Goal: Task Accomplishment & Management: Use online tool/utility

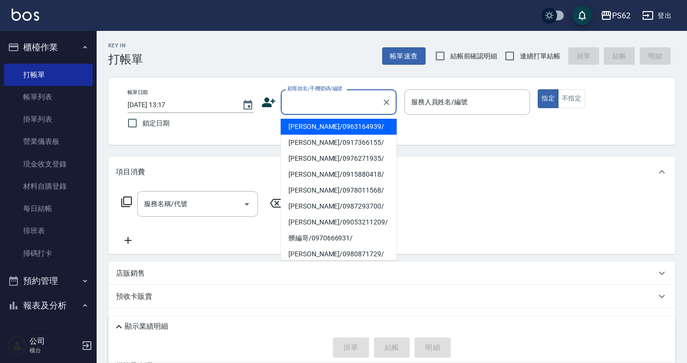
click at [334, 99] on input "顧客姓名/手機號碼/編號" at bounding box center [331, 102] width 93 height 17
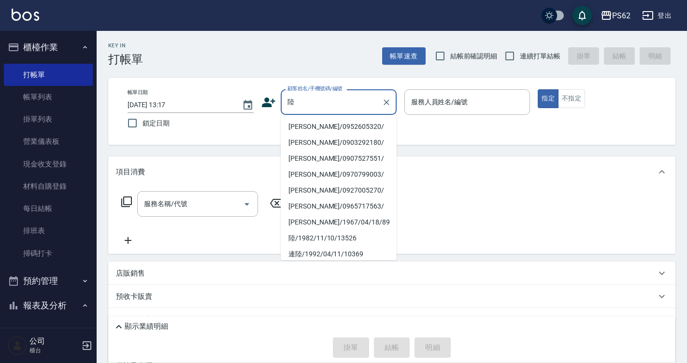
click at [343, 125] on li "[PERSON_NAME]/0952605320/" at bounding box center [339, 127] width 116 height 16
type input "[PERSON_NAME]/0952605320/"
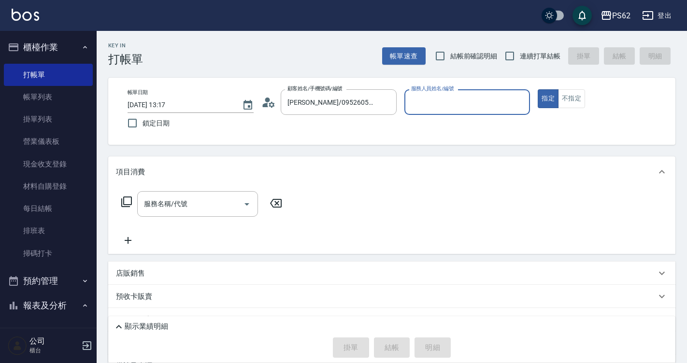
type input "A咪-6"
click at [125, 197] on icon at bounding box center [126, 202] width 11 height 11
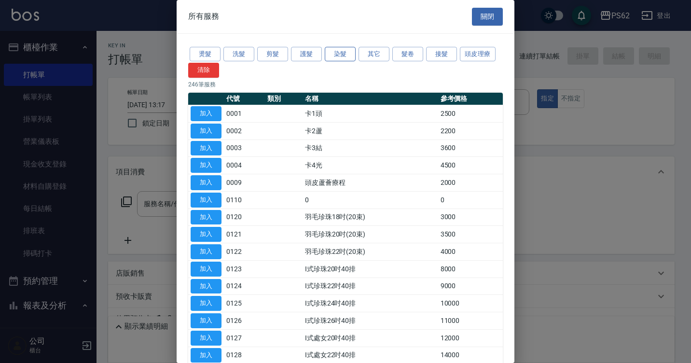
click at [343, 57] on button "染髮" at bounding box center [340, 54] width 31 height 15
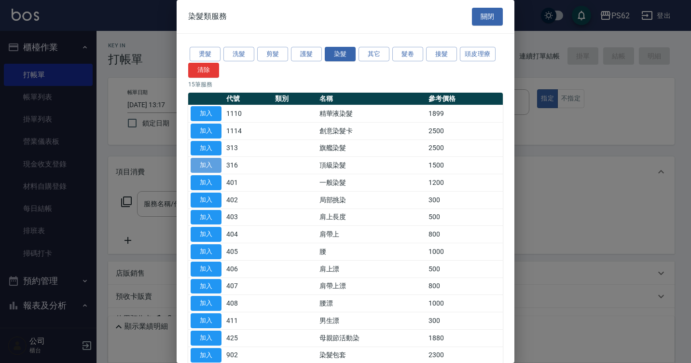
click at [206, 165] on button "加入" at bounding box center [206, 165] width 31 height 15
type input "頂級染髮(316)"
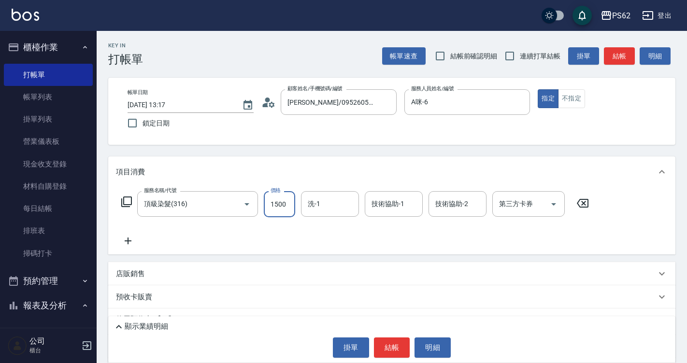
click at [287, 204] on input "1500" at bounding box center [279, 204] width 31 height 26
type input "1800"
type input "浣熊-25"
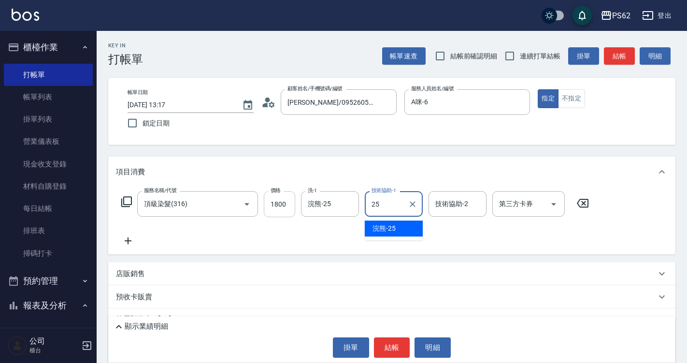
type input "浣熊-25"
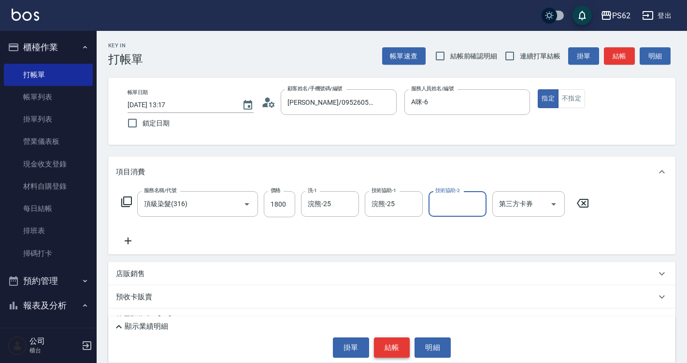
click at [393, 345] on button "結帳" at bounding box center [392, 347] width 36 height 20
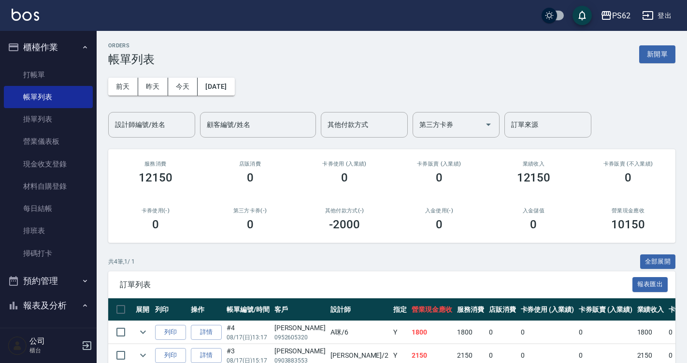
scroll to position [96, 0]
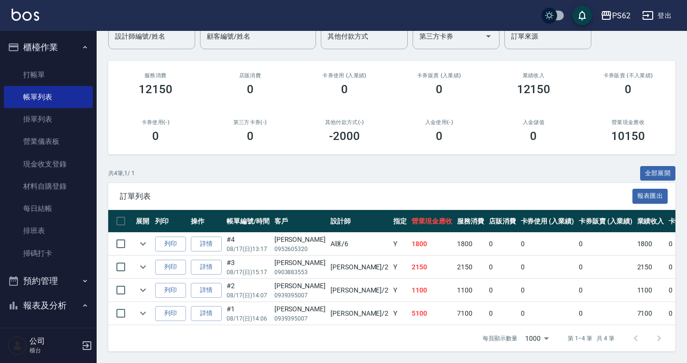
drag, startPoint x: 76, startPoint y: 70, endPoint x: 181, endPoint y: 100, distance: 108.8
click at [76, 70] on link "打帳單" at bounding box center [48, 75] width 89 height 22
click at [76, 71] on link "打帳單" at bounding box center [48, 75] width 89 height 22
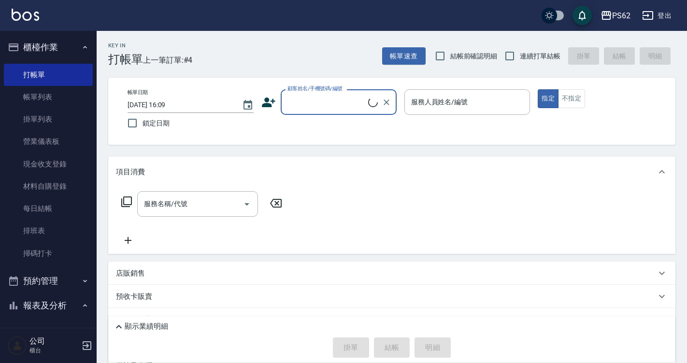
click at [311, 104] on input "顧客姓名/手機號碼/編號" at bounding box center [326, 102] width 83 height 17
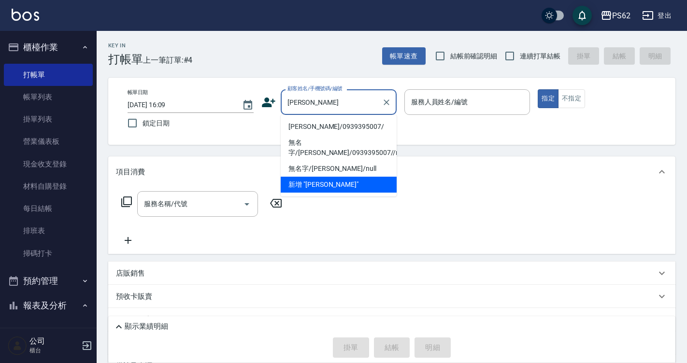
click at [311, 124] on li "[PERSON_NAME]/0939395007/" at bounding box center [339, 127] width 116 height 16
type input "[PERSON_NAME]/0939395007/"
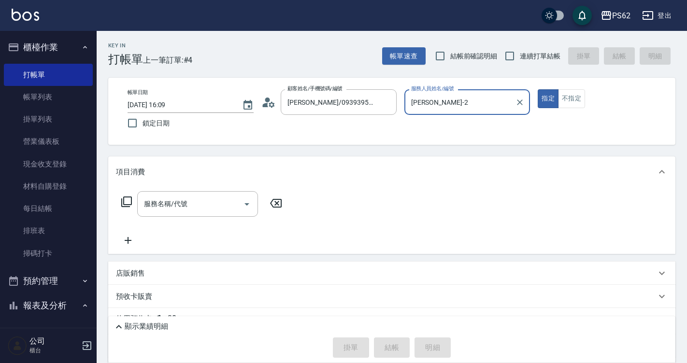
click at [437, 101] on input "[PERSON_NAME]-2" at bounding box center [459, 102] width 103 height 17
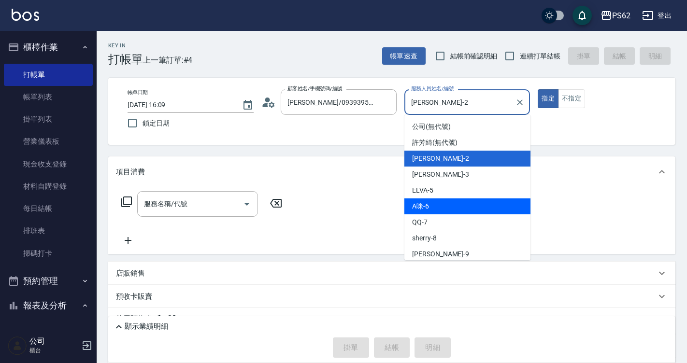
click at [434, 203] on div "A咪 -6" at bounding box center [467, 206] width 126 height 16
type input "A咪-6"
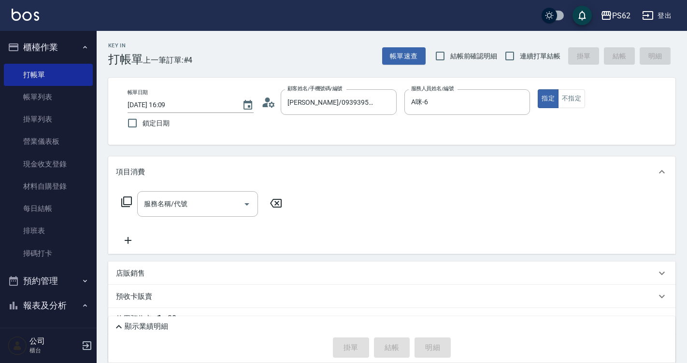
click at [125, 202] on icon at bounding box center [127, 202] width 12 height 12
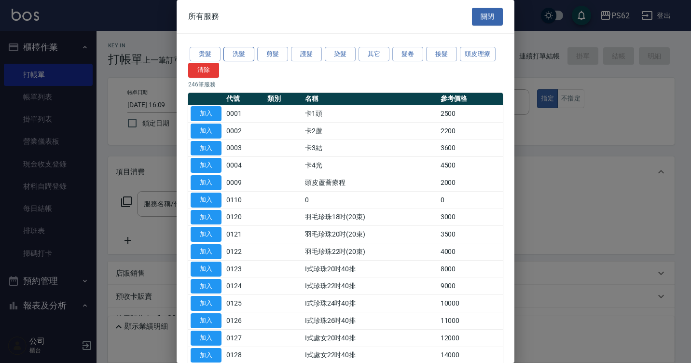
click at [235, 52] on button "洗髮" at bounding box center [239, 54] width 31 height 15
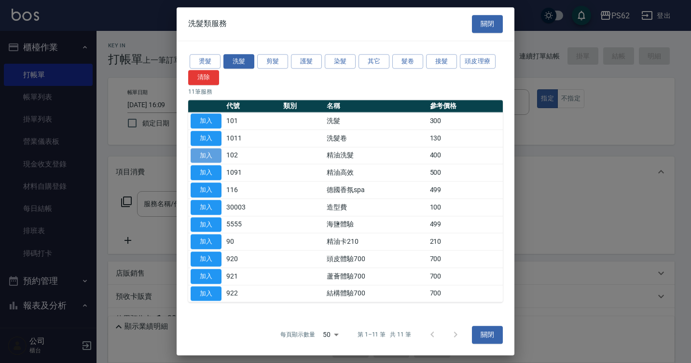
click at [214, 154] on button "加入" at bounding box center [206, 155] width 31 height 15
type input "精油洗髮(102)"
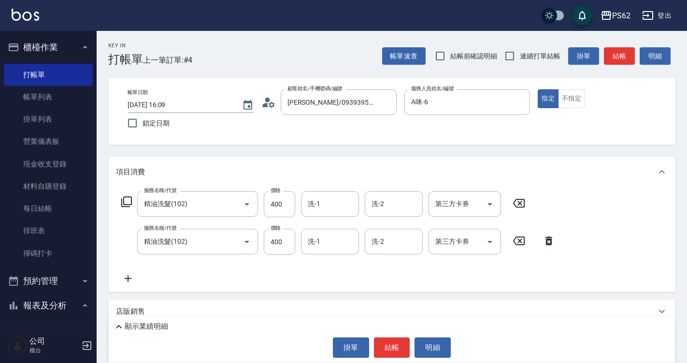
click at [547, 239] on icon at bounding box center [548, 241] width 24 height 12
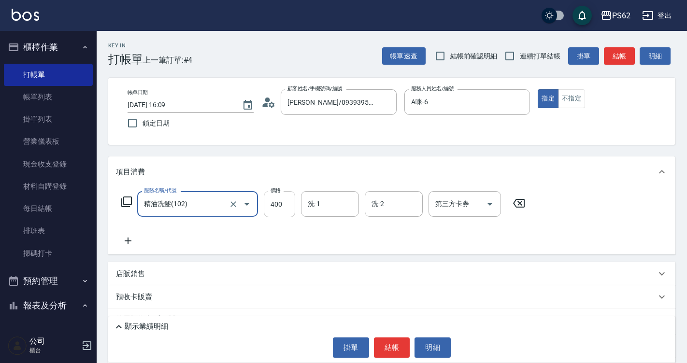
click at [289, 202] on input "400" at bounding box center [279, 204] width 31 height 26
type input "360"
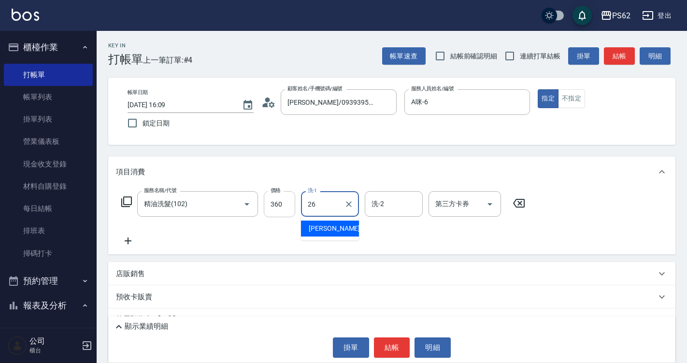
type input "[PERSON_NAME]-26"
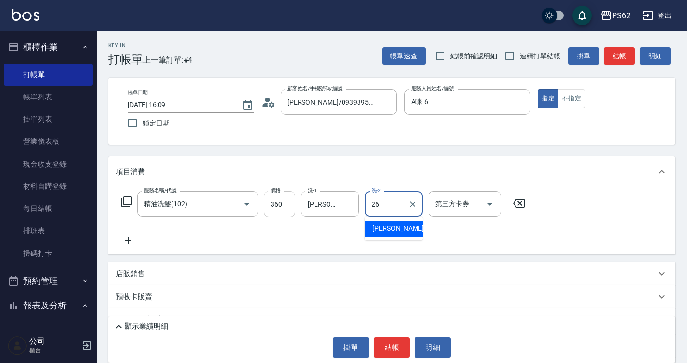
type input "[PERSON_NAME]-26"
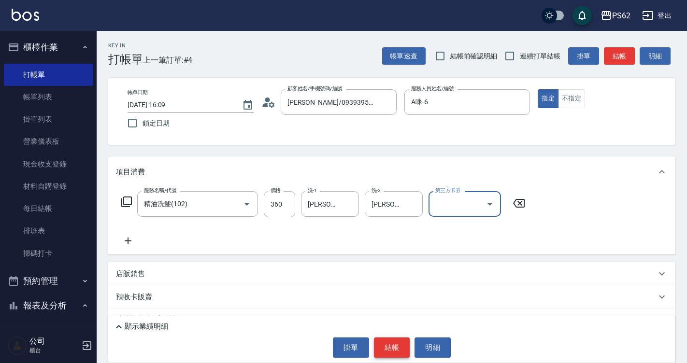
click at [389, 353] on button "結帳" at bounding box center [392, 347] width 36 height 20
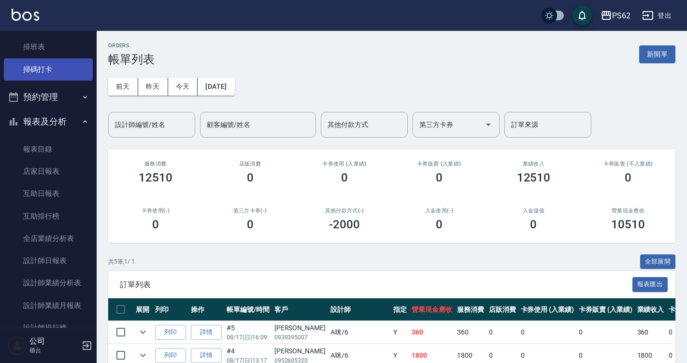
scroll to position [241, 0]
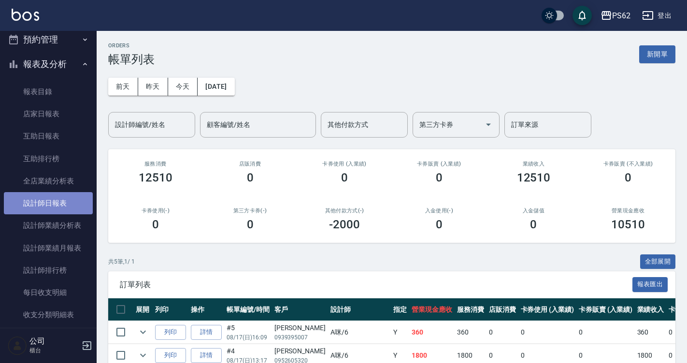
click at [49, 202] on link "設計師日報表" at bounding box center [48, 203] width 89 height 22
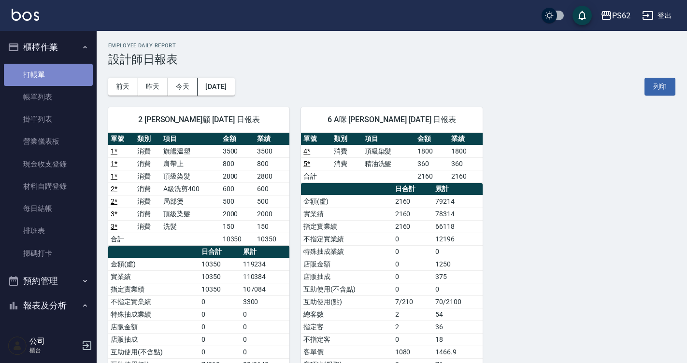
click at [64, 73] on link "打帳單" at bounding box center [48, 75] width 89 height 22
